Goal: Transaction & Acquisition: Purchase product/service

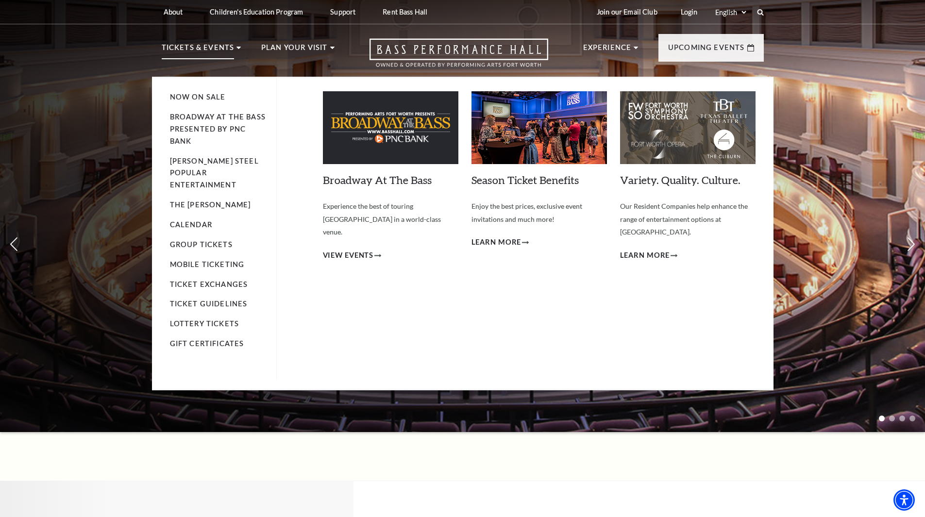
click at [175, 47] on p "Tickets & Events" at bounding box center [198, 50] width 73 height 17
click at [184, 220] on link "Calendar" at bounding box center [191, 224] width 42 height 8
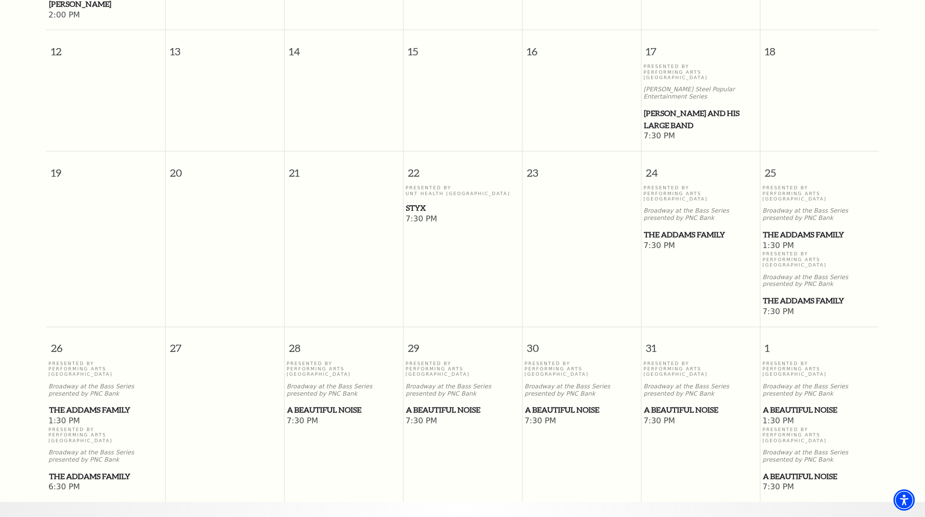
scroll to position [523, 0]
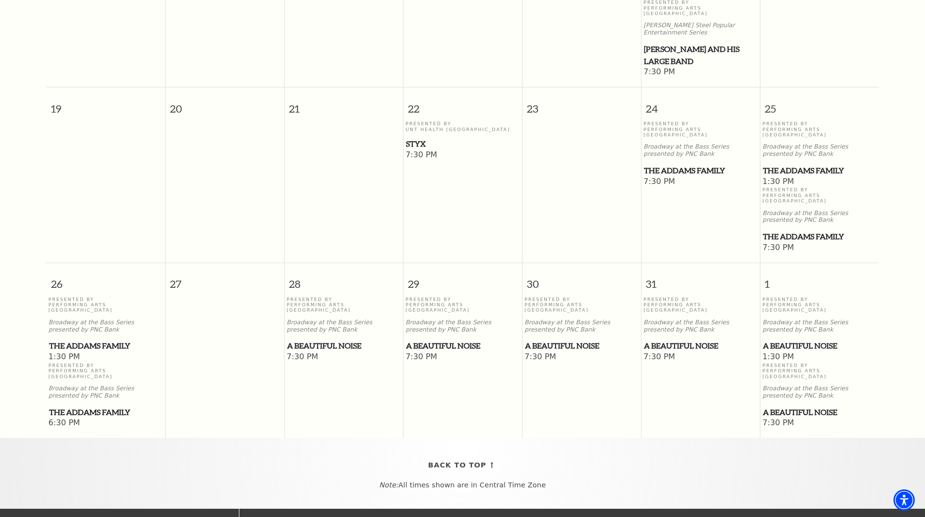
click at [344, 340] on span "A Beautiful Noise" at bounding box center [343, 346] width 113 height 12
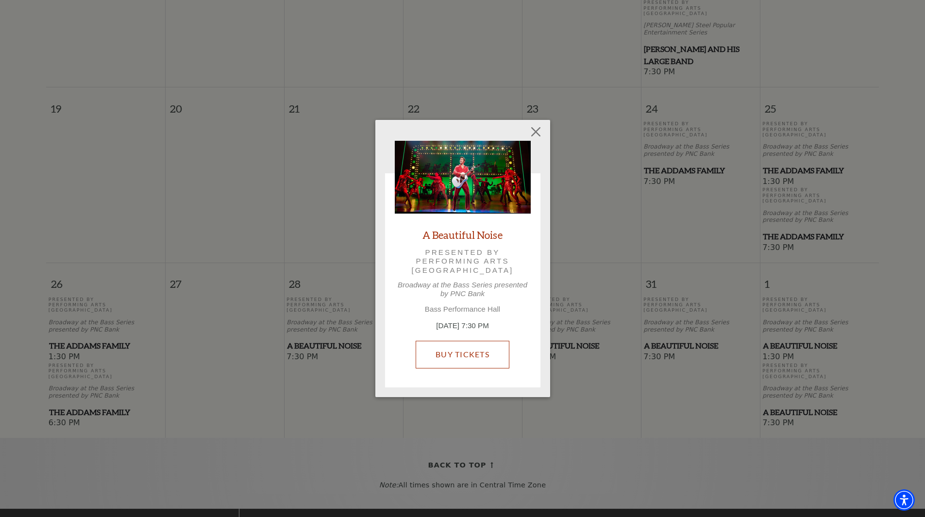
click at [483, 354] on link "Buy Tickets" at bounding box center [462, 354] width 94 height 27
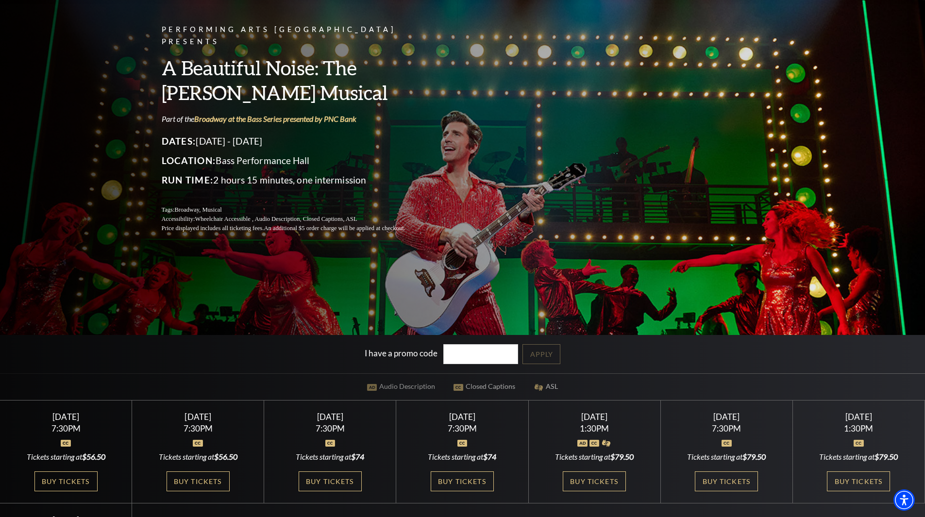
scroll to position [194, 0]
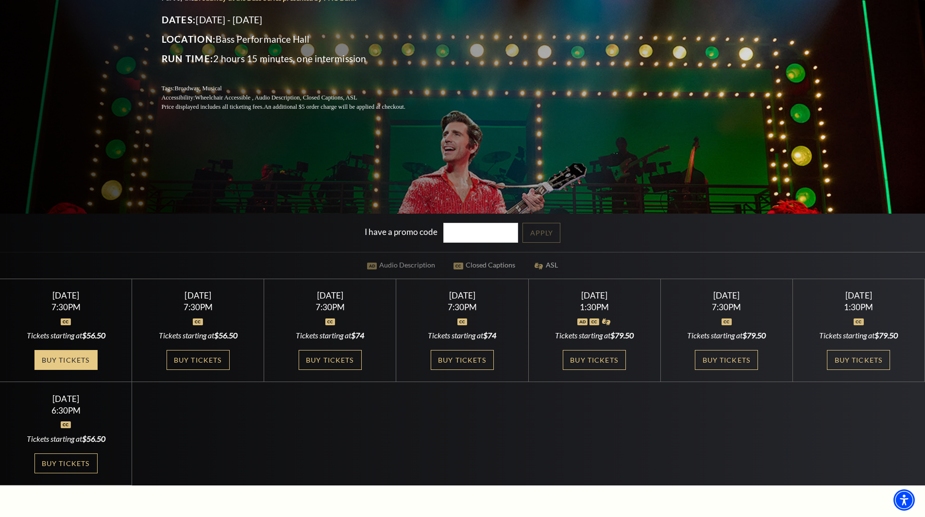
click at [83, 362] on link "Buy Tickets" at bounding box center [65, 360] width 63 height 20
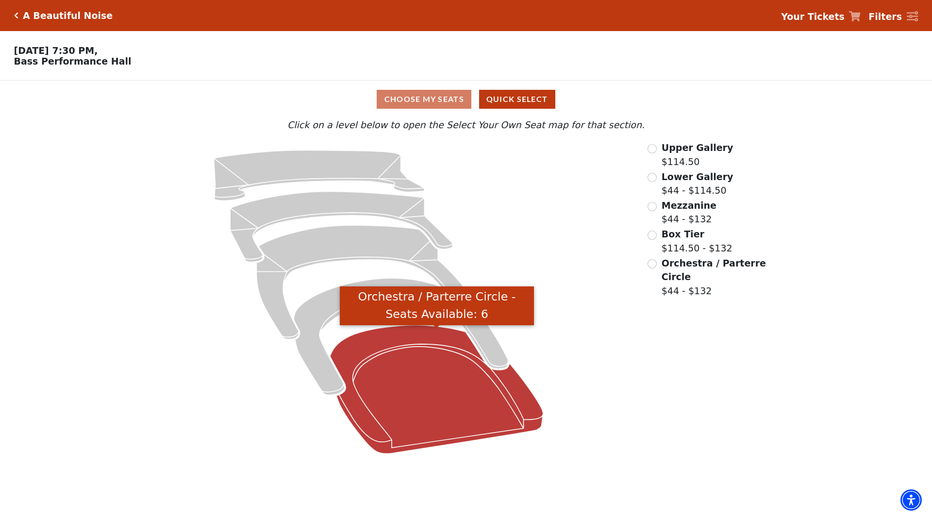
click at [429, 404] on icon "Orchestra / Parterre Circle - Seats Available: 6" at bounding box center [436, 389] width 213 height 129
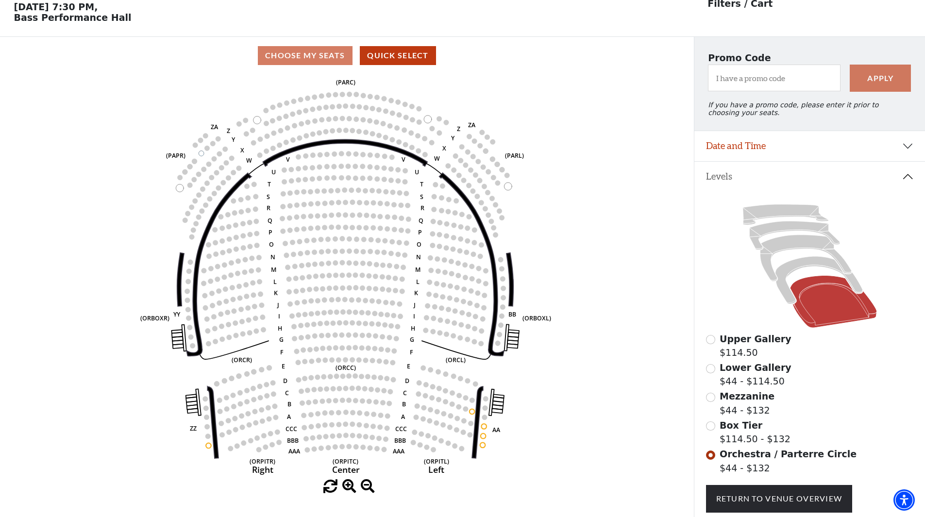
scroll to position [45, 0]
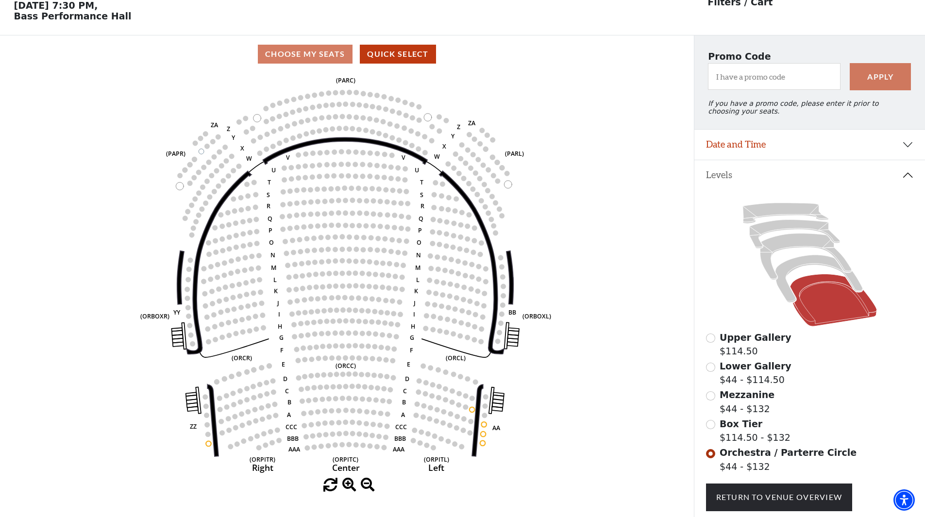
click at [334, 119] on circle at bounding box center [335, 116] width 5 height 5
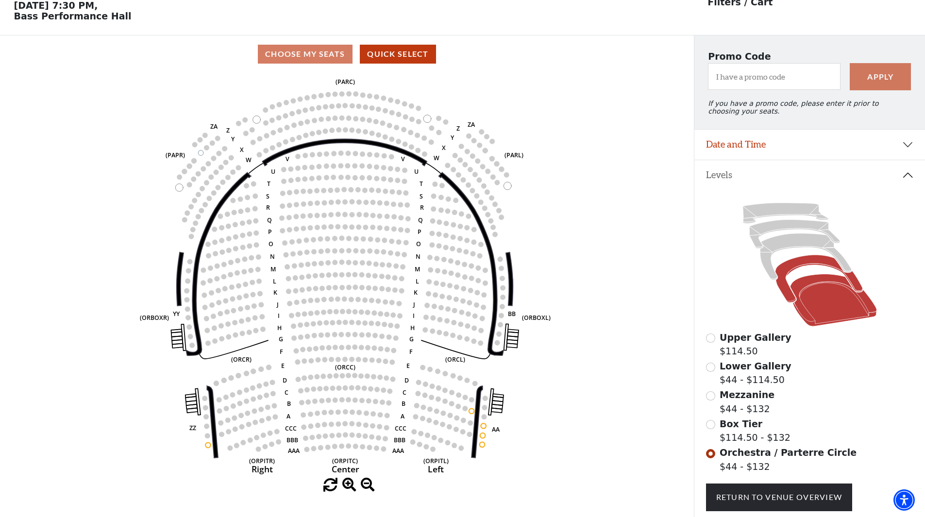
click at [802, 269] on icon at bounding box center [818, 279] width 87 height 48
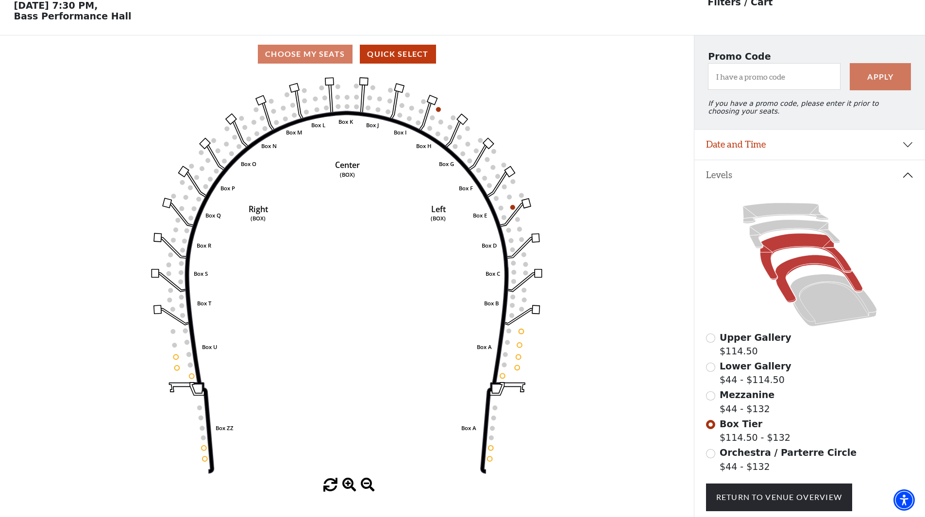
click at [768, 249] on icon at bounding box center [805, 256] width 91 height 47
